Goal: Information Seeking & Learning: Learn about a topic

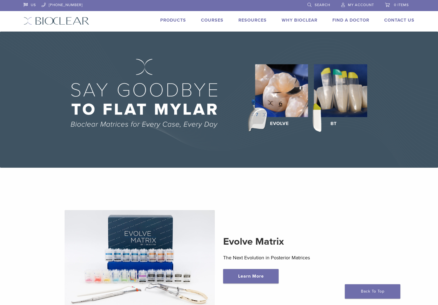
click at [171, 20] on link "Products" at bounding box center [173, 20] width 26 height 6
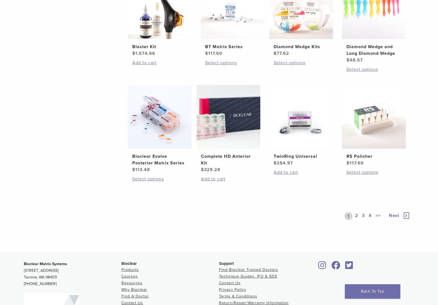
scroll to position [361, 0]
click at [357, 215] on link "2" at bounding box center [356, 216] width 5 height 8
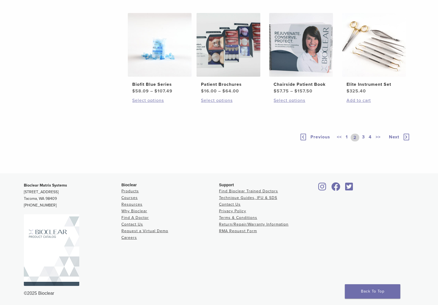
click at [363, 137] on link "3" at bounding box center [363, 138] width 5 height 8
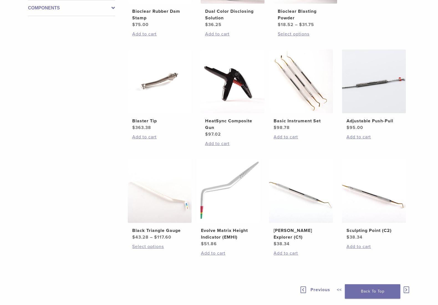
scroll to position [383, 0]
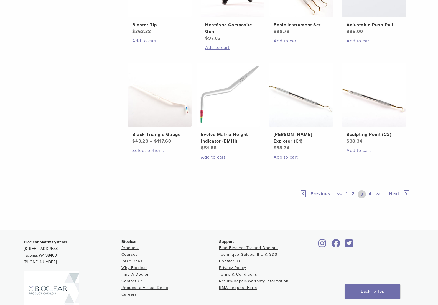
click at [370, 193] on link "4" at bounding box center [369, 195] width 5 height 8
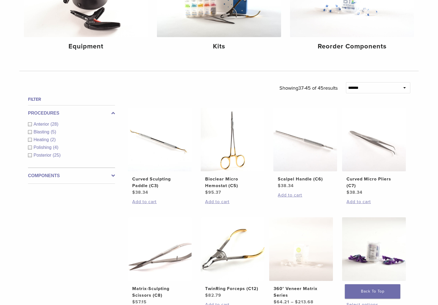
scroll to position [439, 0]
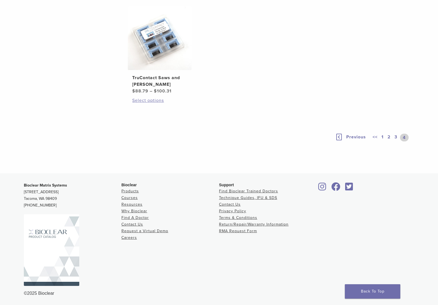
click at [381, 136] on link "1" at bounding box center [382, 138] width 4 height 8
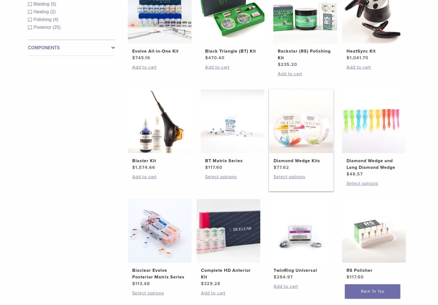
scroll to position [246, 0]
click at [235, 150] on img at bounding box center [233, 122] width 64 height 64
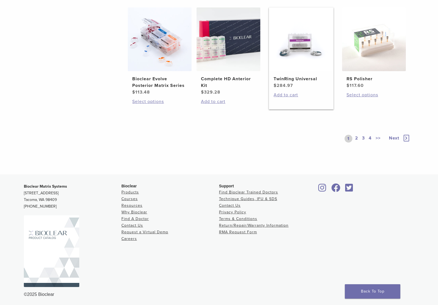
scroll to position [439, 0]
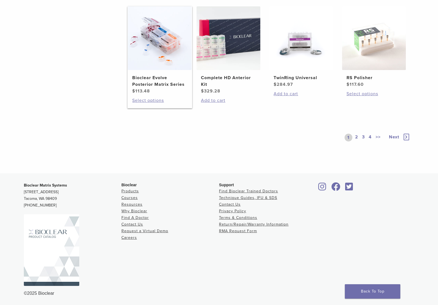
click at [170, 63] on img at bounding box center [160, 38] width 64 height 64
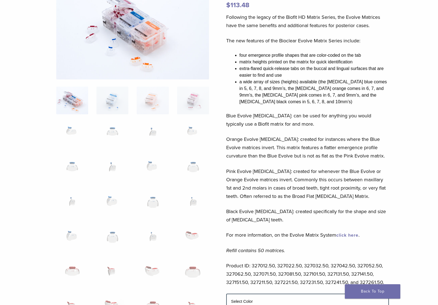
scroll to position [129, 0]
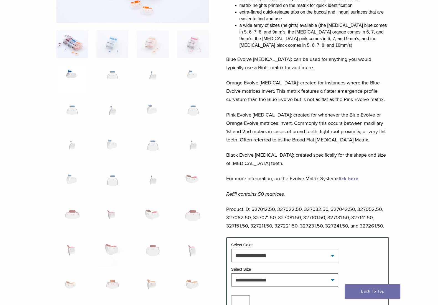
click at [76, 77] on img at bounding box center [72, 79] width 32 height 28
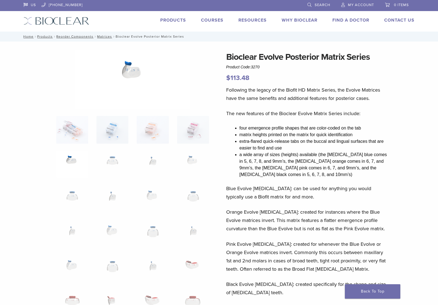
scroll to position [0, 0]
drag, startPoint x: 114, startPoint y: 161, endPoint x: 136, endPoint y: 159, distance: 21.9
click at [114, 161] on img at bounding box center [112, 165] width 32 height 28
click at [143, 159] on img at bounding box center [153, 165] width 32 height 28
click at [193, 162] on img at bounding box center [193, 165] width 32 height 28
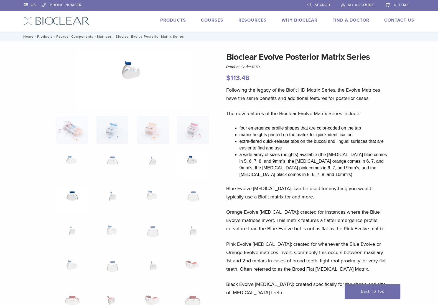
click at [78, 189] on img at bounding box center [72, 200] width 32 height 28
click at [112, 233] on img at bounding box center [112, 234] width 32 height 28
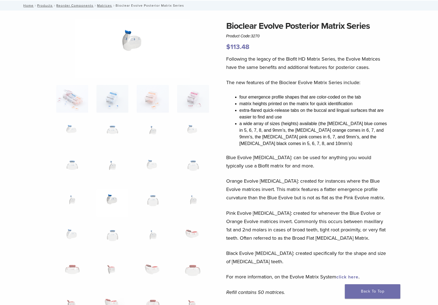
scroll to position [47, 0]
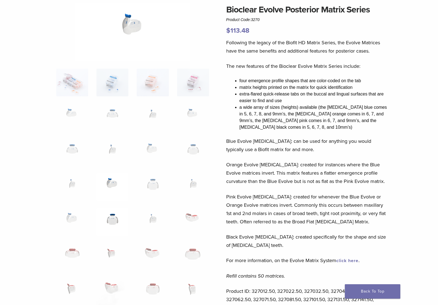
click at [118, 218] on img at bounding box center [112, 222] width 32 height 28
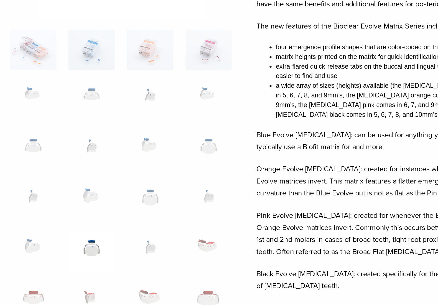
scroll to position [24, 0]
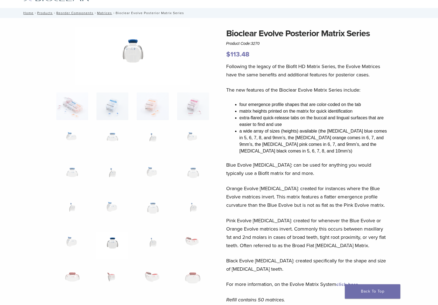
click at [116, 243] on img at bounding box center [112, 246] width 32 height 28
click at [110, 245] on img at bounding box center [112, 246] width 32 height 28
click at [146, 177] on img at bounding box center [153, 176] width 32 height 28
click at [113, 140] on img at bounding box center [112, 141] width 32 height 28
click at [185, 137] on img at bounding box center [193, 141] width 32 height 28
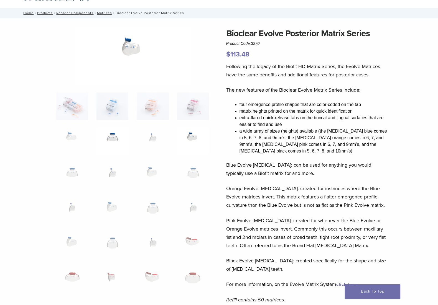
click at [120, 142] on img at bounding box center [112, 141] width 32 height 28
